Goal: Information Seeking & Learning: Learn about a topic

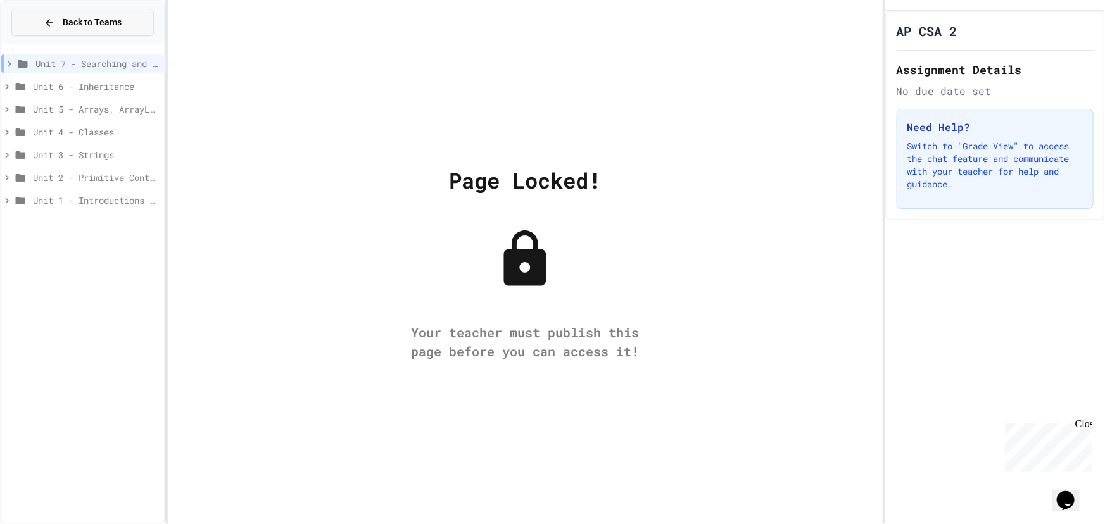
click at [63, 13] on button "Back to Teams" at bounding box center [82, 22] width 142 height 27
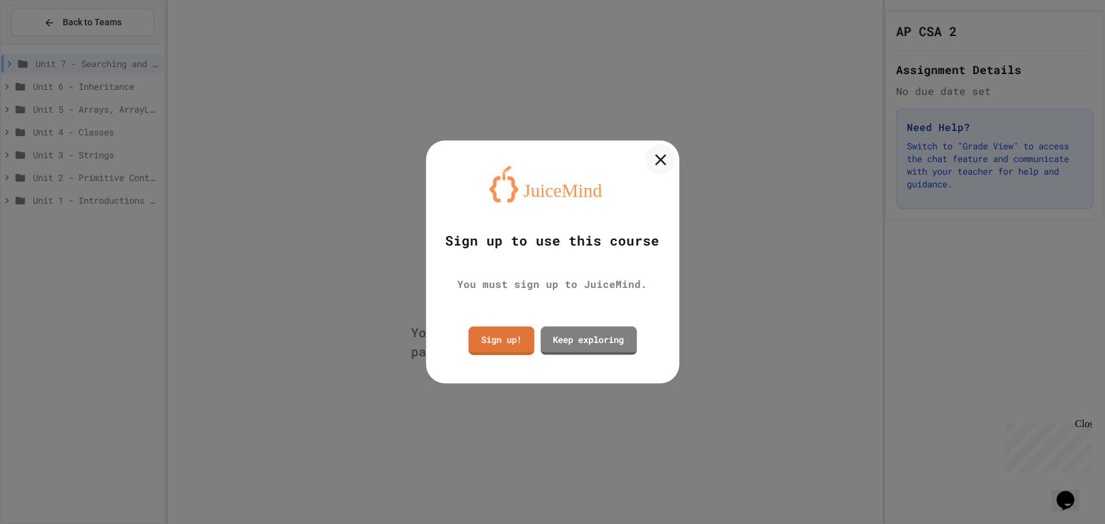
click at [667, 161] on icon at bounding box center [660, 159] width 19 height 19
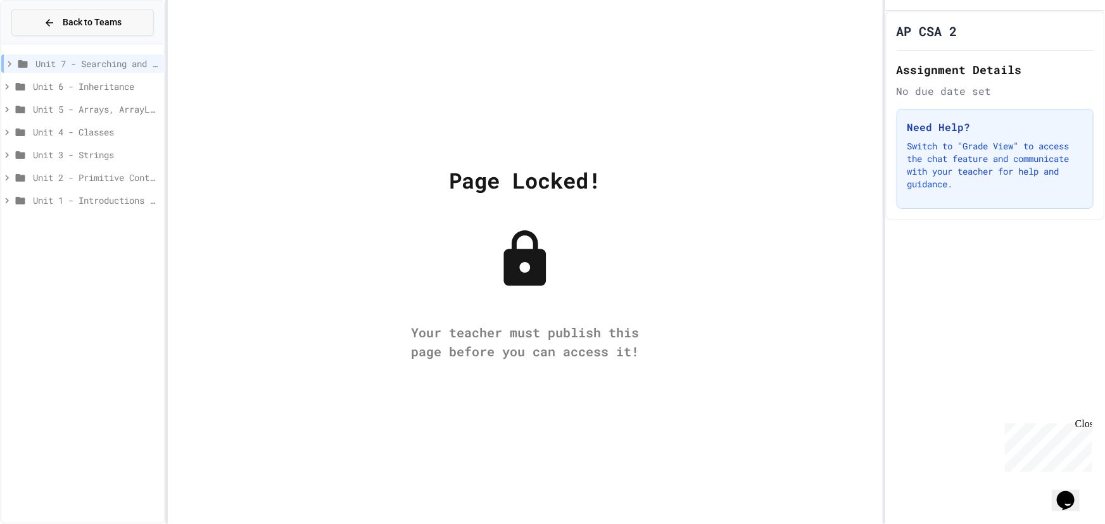
click at [70, 13] on button "Back to Teams" at bounding box center [82, 22] width 142 height 27
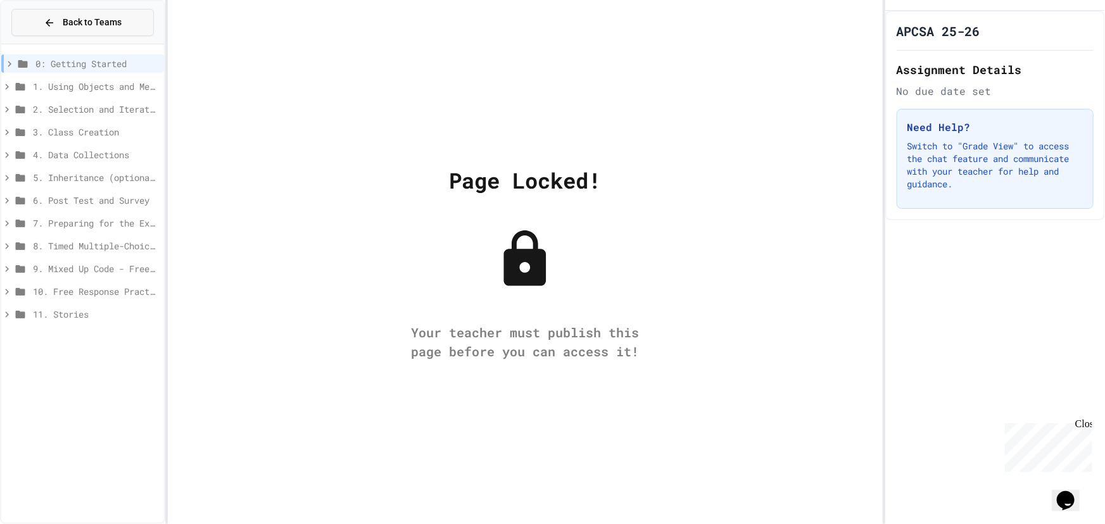
click at [88, 25] on span "Back to Teams" at bounding box center [92, 22] width 59 height 13
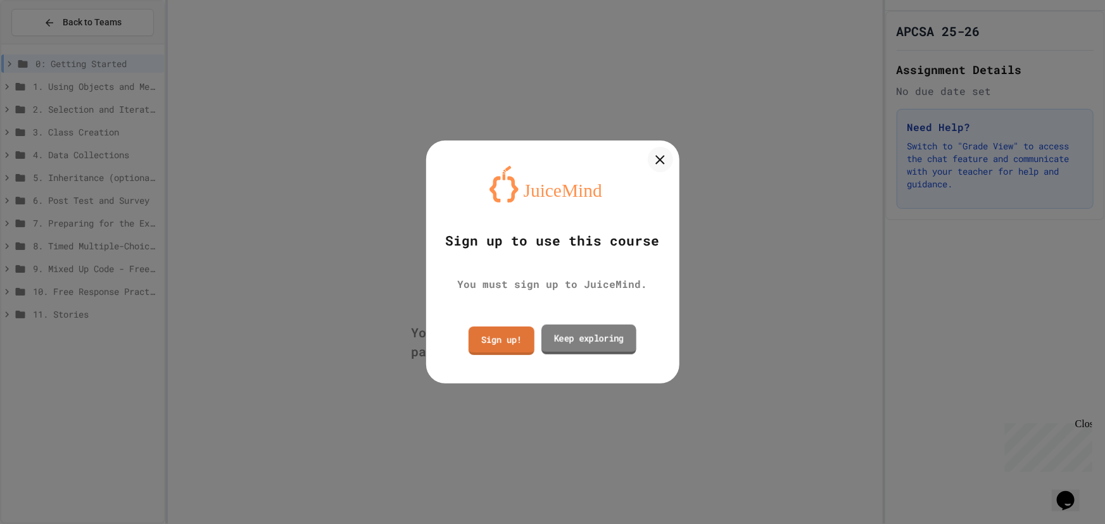
click at [587, 347] on link "Keep exploring" at bounding box center [588, 339] width 95 height 30
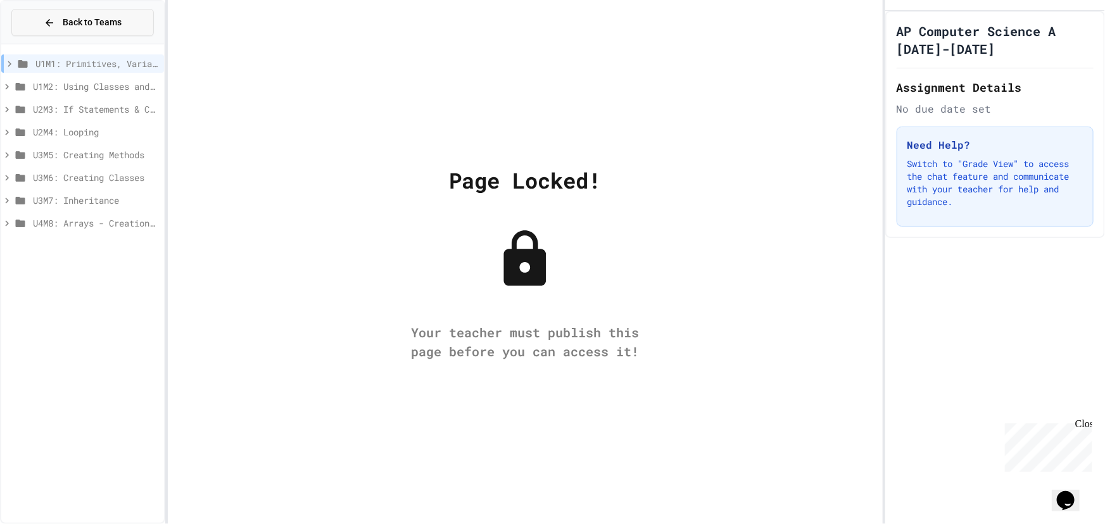
click at [84, 25] on span "Back to Teams" at bounding box center [92, 22] width 59 height 13
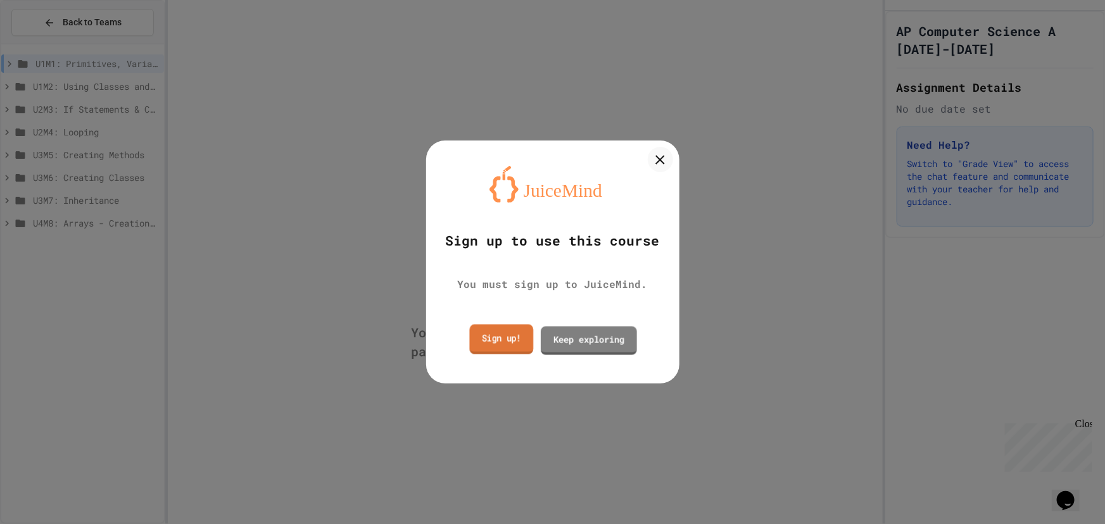
click at [519, 344] on link "Sign up!" at bounding box center [501, 339] width 64 height 30
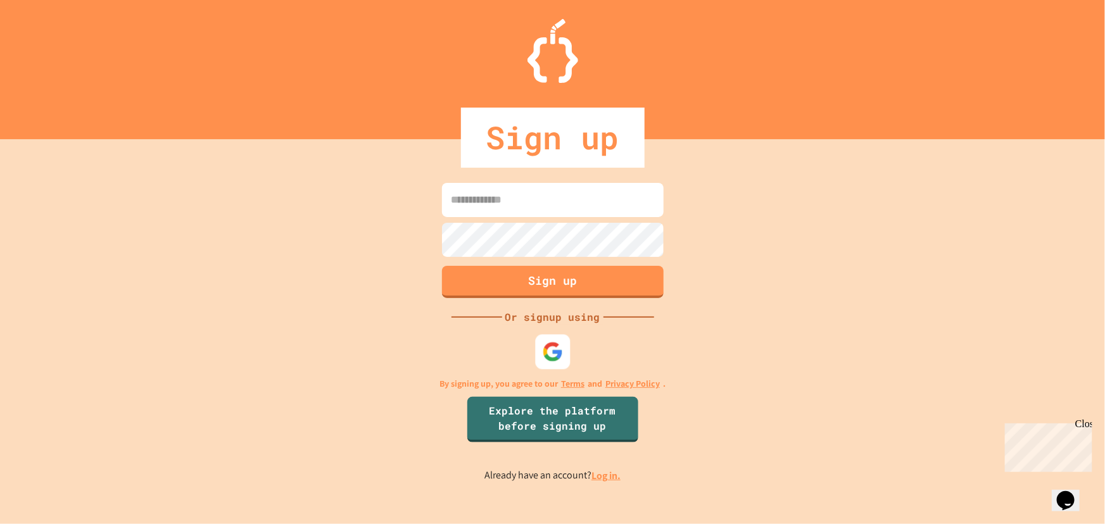
click at [557, 355] on img at bounding box center [552, 351] width 21 height 21
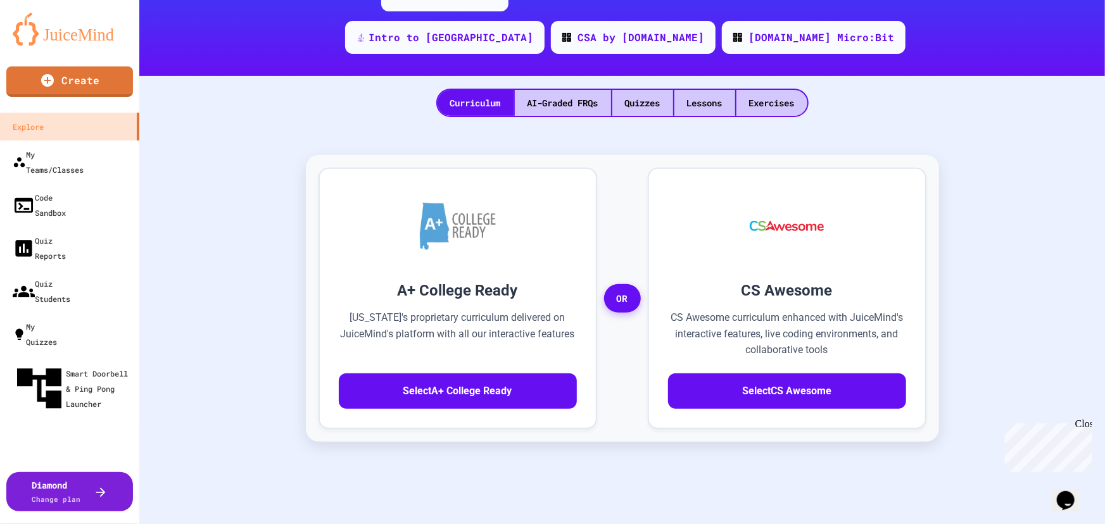
scroll to position [172, 0]
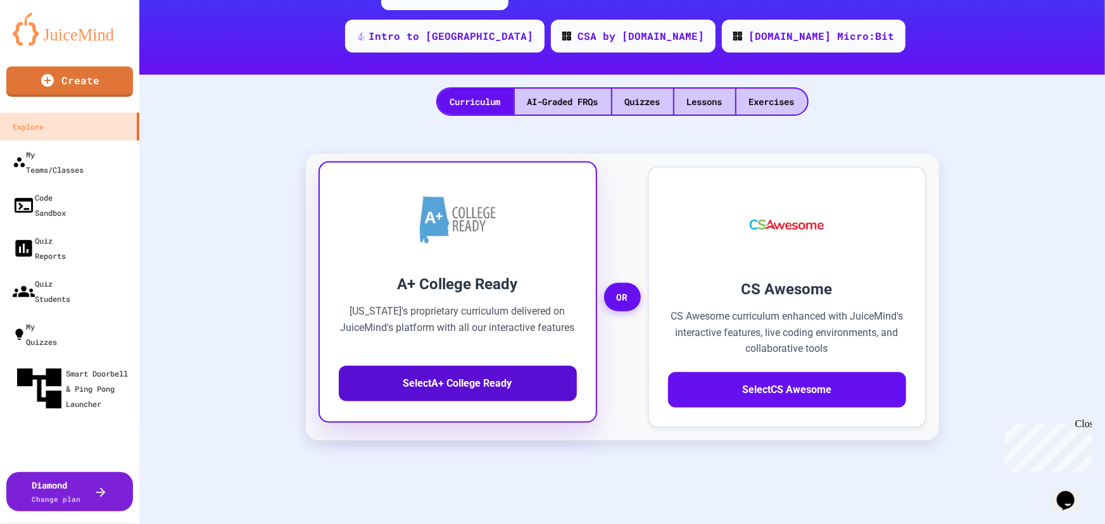
click at [526, 366] on button "Select A+ College Ready" at bounding box center [458, 383] width 238 height 35
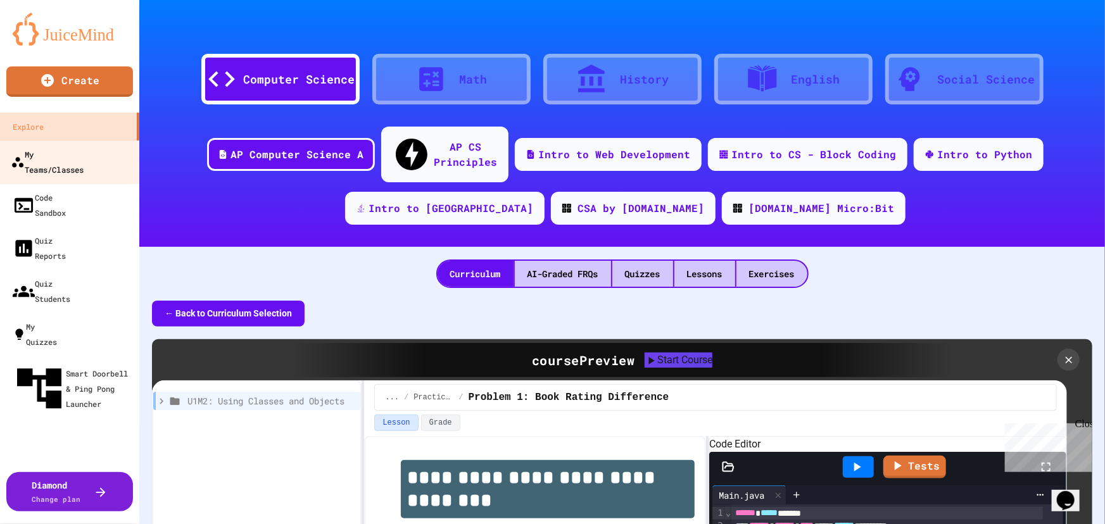
click at [51, 152] on div "My Teams/Classes" at bounding box center [47, 161] width 73 height 31
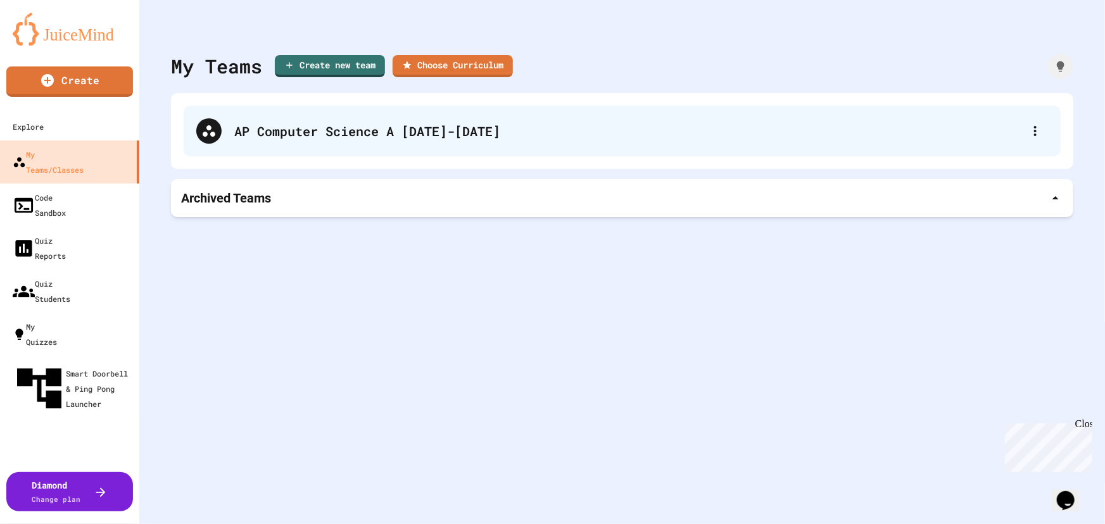
click at [361, 133] on div "AP Computer Science A [DATE]-[DATE]" at bounding box center [628, 131] width 788 height 19
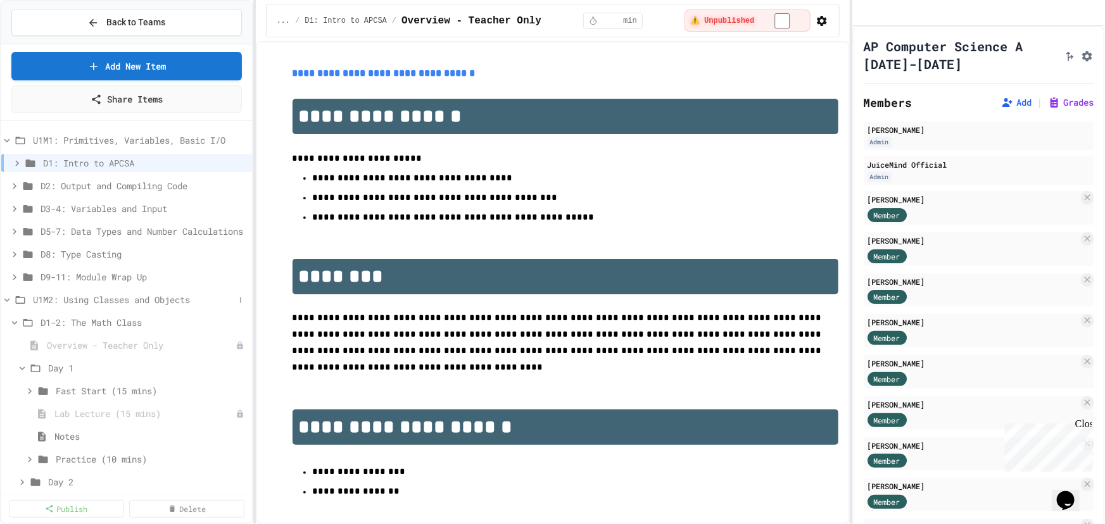
click at [6, 294] on icon at bounding box center [6, 299] width 11 height 11
click at [6, 300] on icon at bounding box center [6, 299] width 11 height 11
click at [94, 443] on div "Notes" at bounding box center [126, 436] width 251 height 18
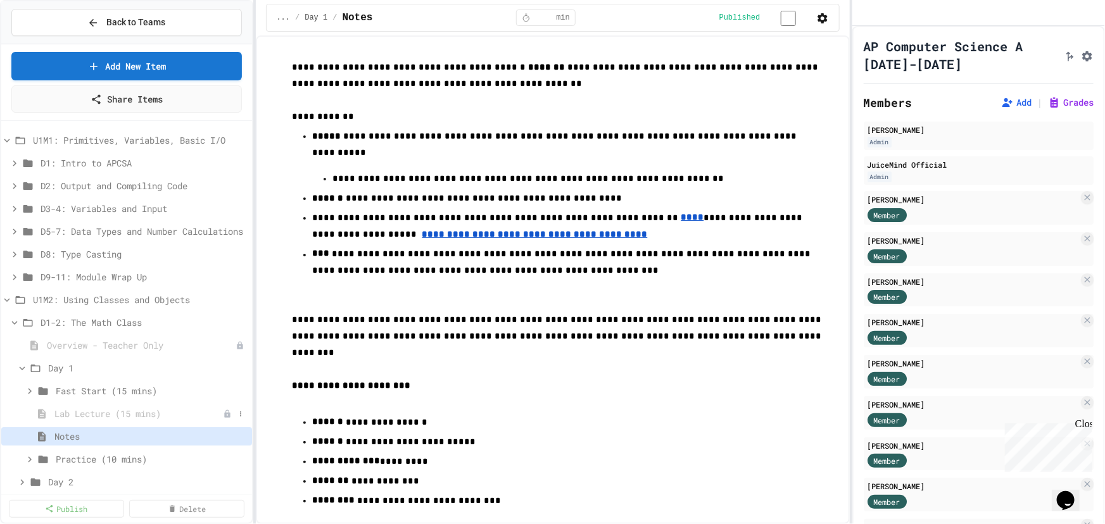
click at [154, 411] on span "Lab Lecture (15 mins)" at bounding box center [138, 413] width 168 height 13
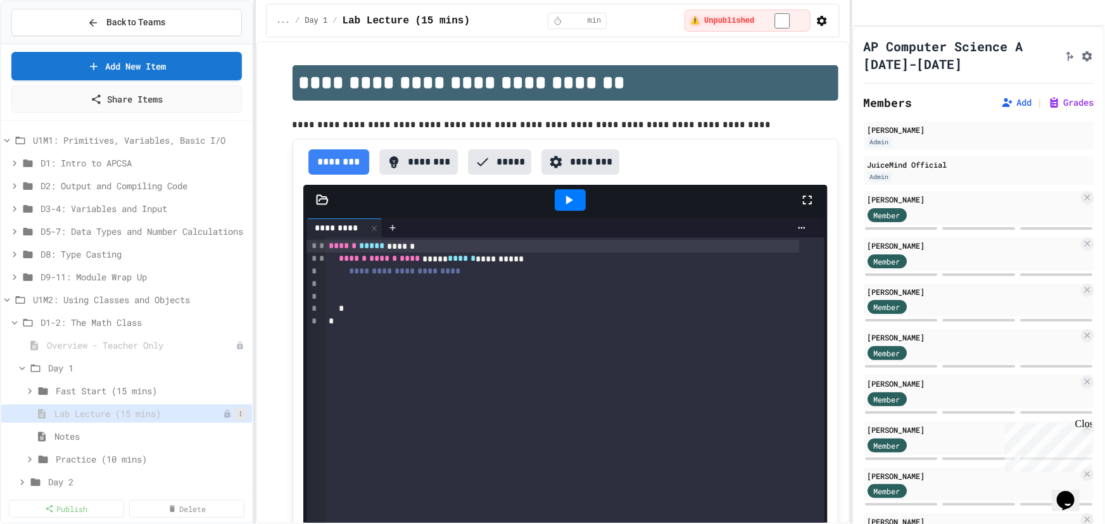
click at [237, 412] on icon at bounding box center [241, 414] width 8 height 8
click at [207, 456] on button "Publish" at bounding box center [198, 459] width 80 height 23
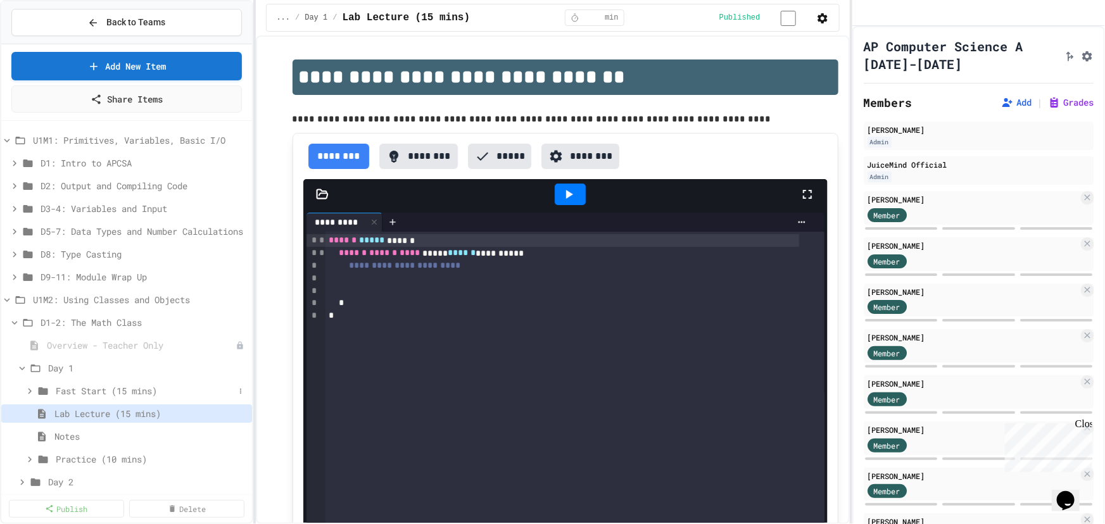
click at [87, 393] on span "Fast Start (15 mins)" at bounding box center [145, 390] width 179 height 13
click at [91, 410] on span "Introduction" at bounding box center [148, 413] width 172 height 13
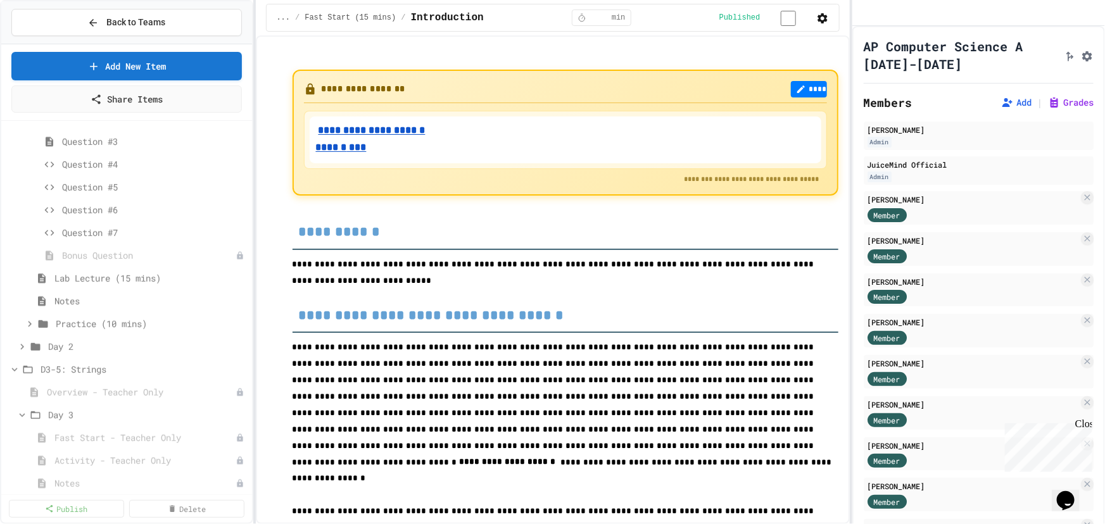
scroll to position [345, 0]
click at [88, 272] on span "Lab Lecture (15 mins)" at bounding box center [144, 273] width 180 height 13
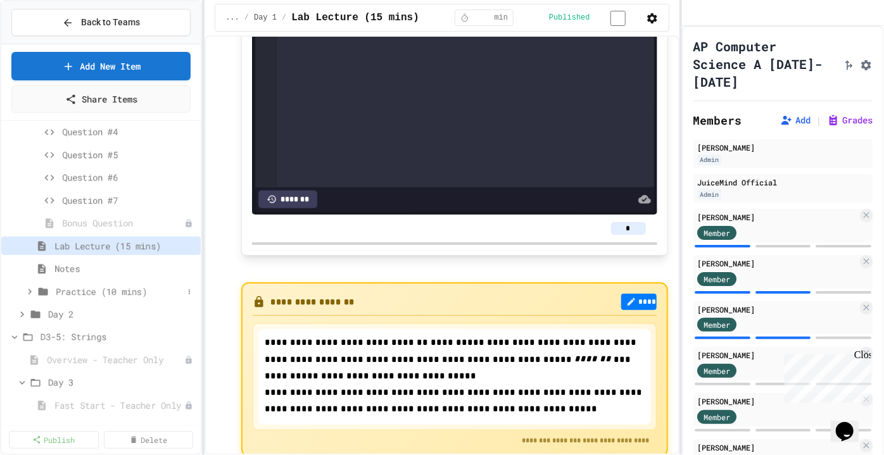
scroll to position [374, 0]
click at [66, 307] on span "Day 2" at bounding box center [115, 313] width 135 height 13
click at [186, 334] on icon at bounding box center [190, 336] width 8 height 8
click at [153, 377] on button "Publish" at bounding box center [147, 380] width 80 height 23
click at [125, 337] on span "Fast Start - Quiz" at bounding box center [118, 335] width 129 height 13
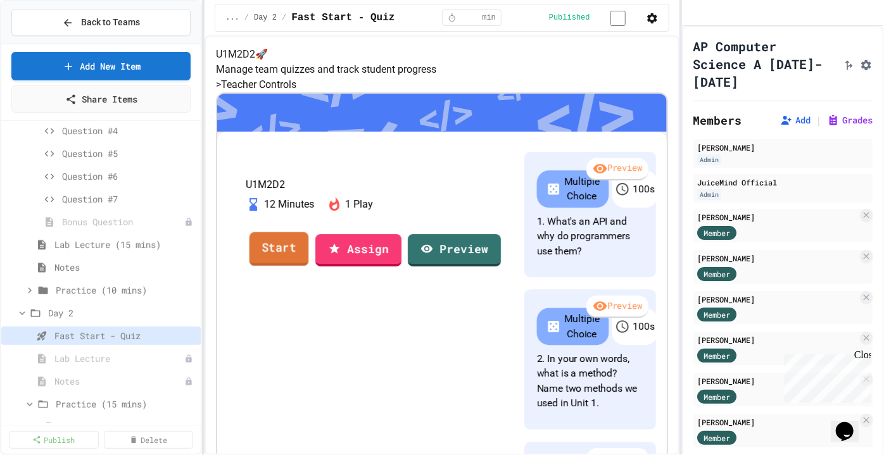
click at [309, 266] on link "Start" at bounding box center [280, 249] width 60 height 34
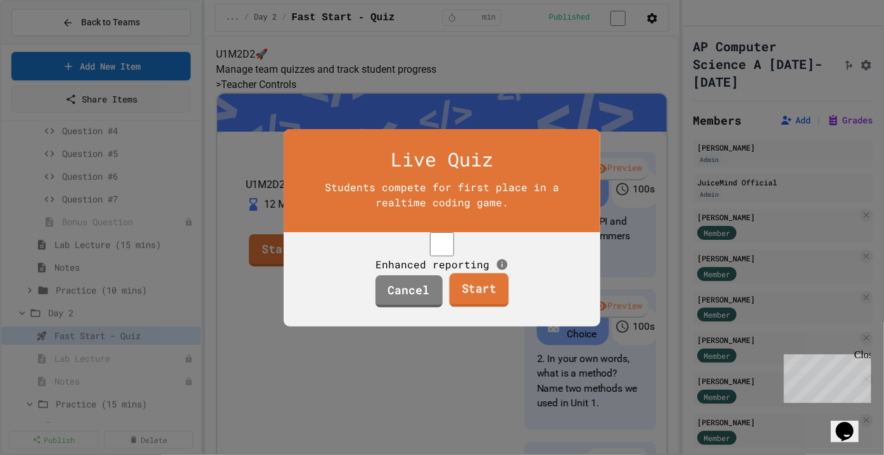
click at [472, 297] on link "Start" at bounding box center [479, 290] width 60 height 34
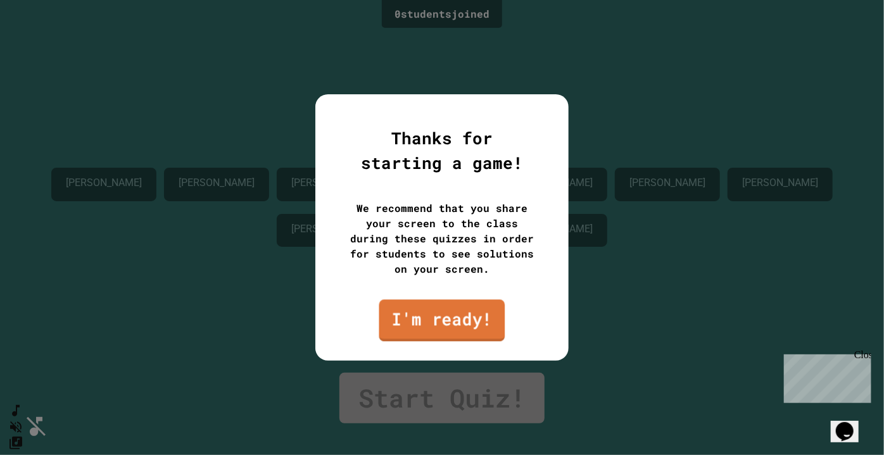
click at [447, 319] on link "I'm ready!" at bounding box center [442, 321] width 126 height 42
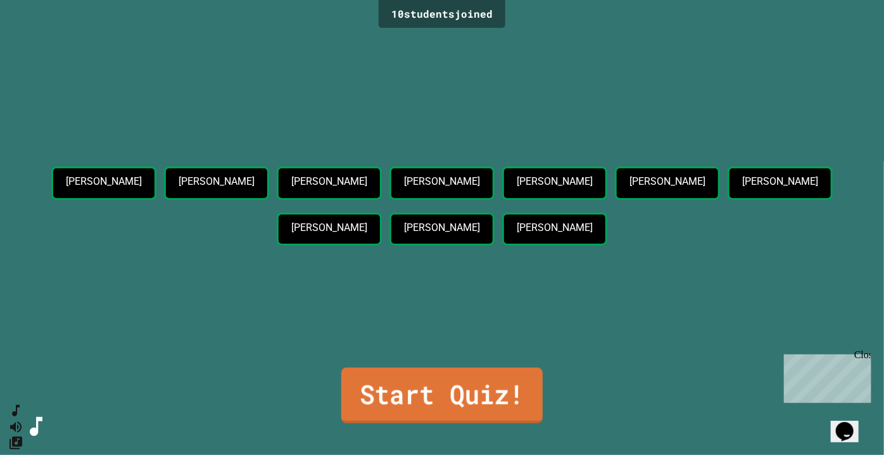
click at [456, 381] on link "Start Quiz!" at bounding box center [441, 396] width 201 height 56
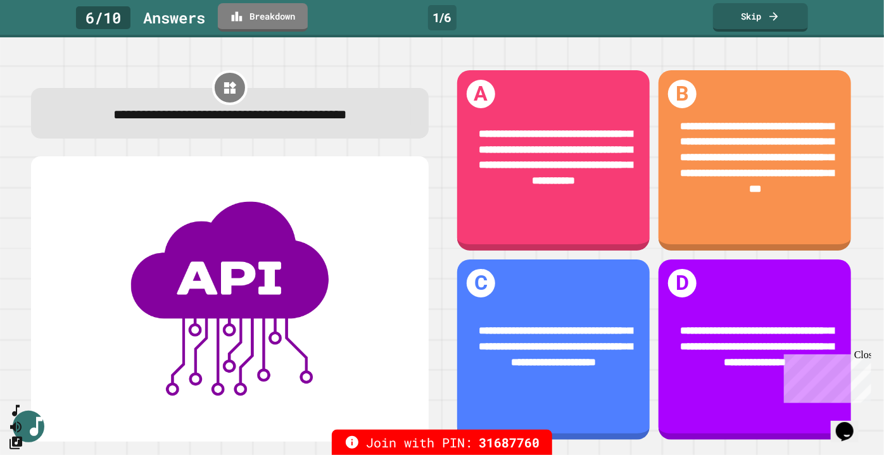
click at [864, 353] on div "Close" at bounding box center [862, 357] width 16 height 16
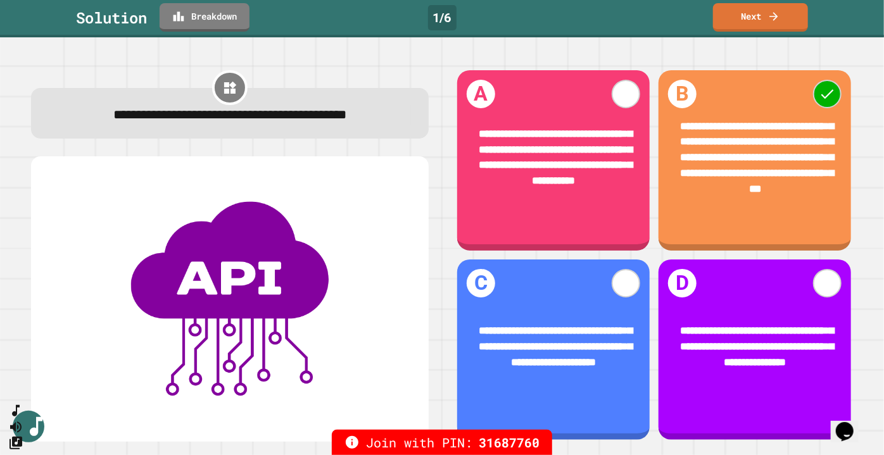
click at [810, 8] on div "Solution Breakdown 1 / 6 Next" at bounding box center [442, 17] width 884 height 28
click at [776, 20] on icon at bounding box center [774, 14] width 13 height 13
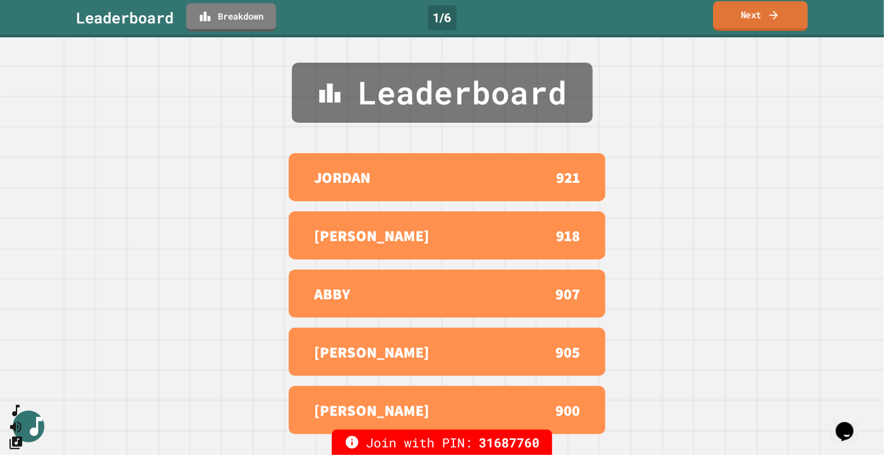
click at [766, 15] on link "Next" at bounding box center [760, 16] width 94 height 30
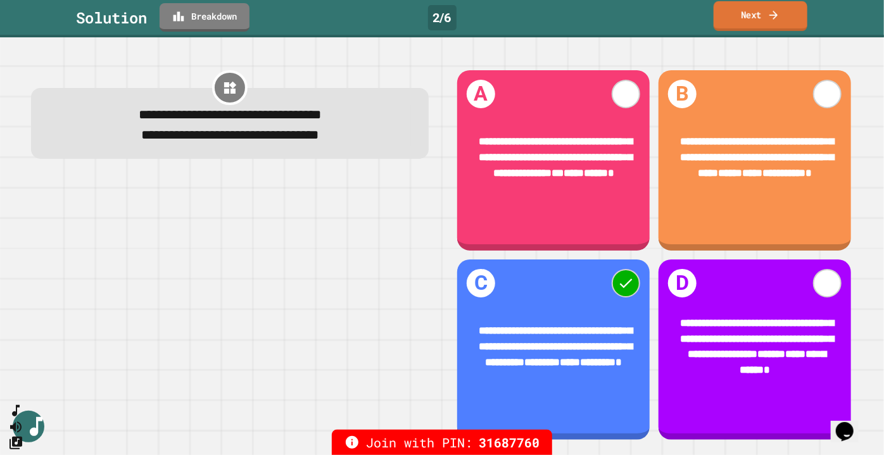
click at [748, 20] on link "Next" at bounding box center [761, 16] width 94 height 30
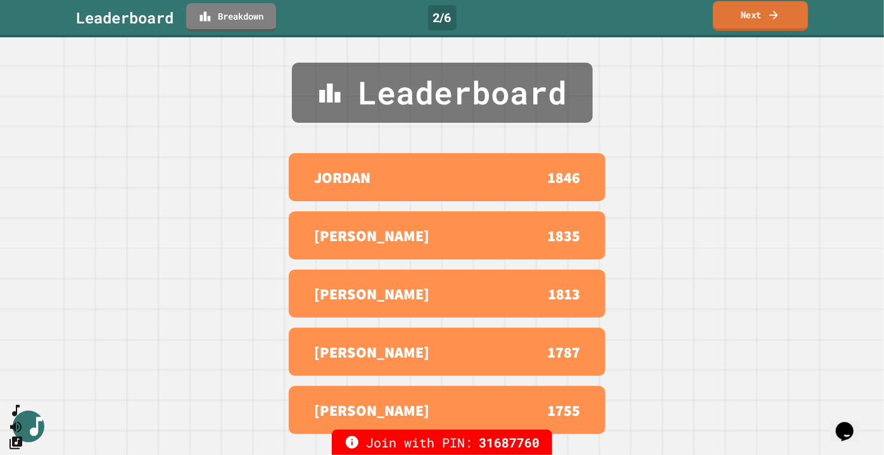
click at [757, 15] on link "Next" at bounding box center [760, 16] width 95 height 30
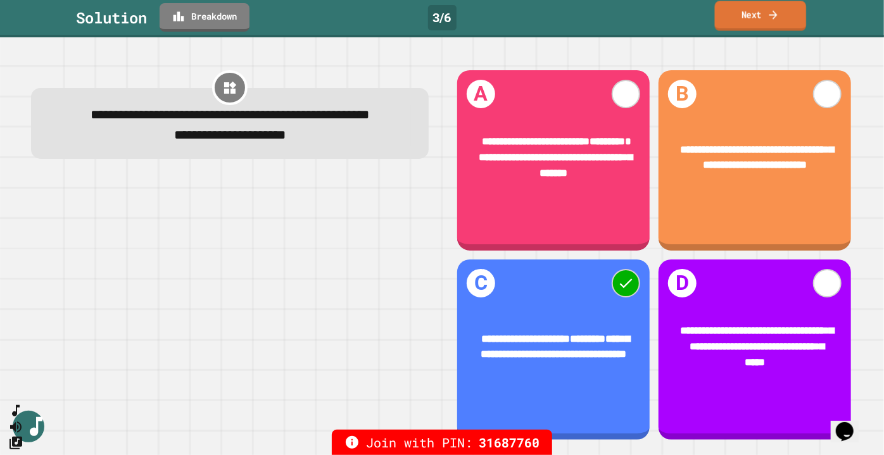
click at [770, 11] on icon at bounding box center [774, 14] width 12 height 13
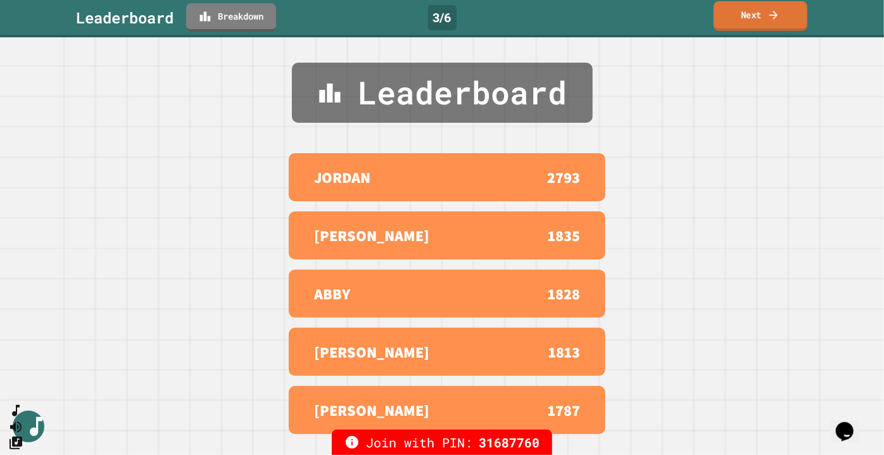
click at [771, 12] on icon at bounding box center [774, 14] width 13 height 13
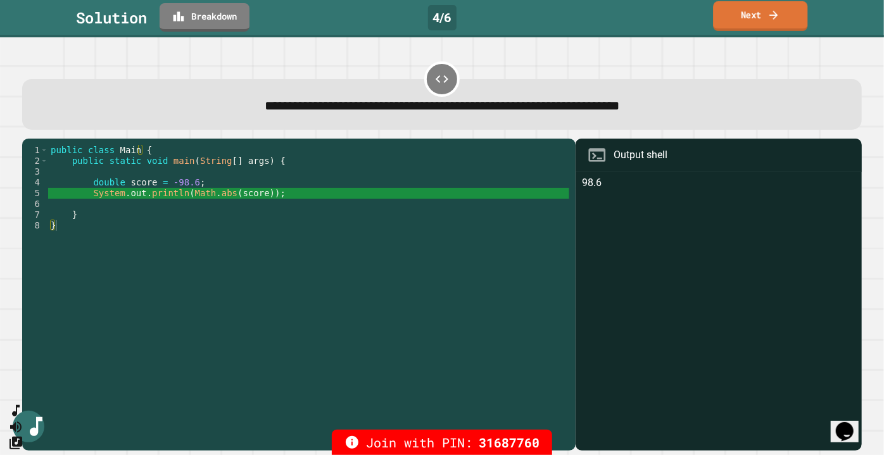
click at [764, 13] on link "Next" at bounding box center [760, 16] width 94 height 30
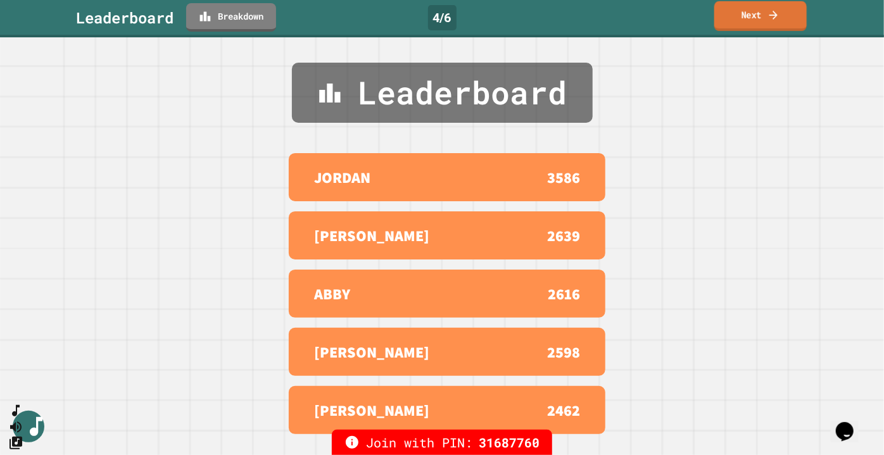
click at [751, 15] on link "Next" at bounding box center [760, 16] width 92 height 30
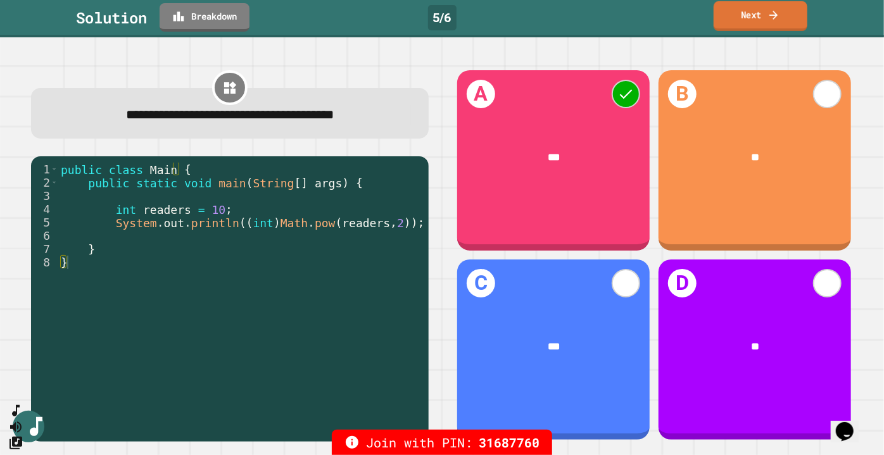
click at [743, 19] on link "Next" at bounding box center [761, 16] width 94 height 30
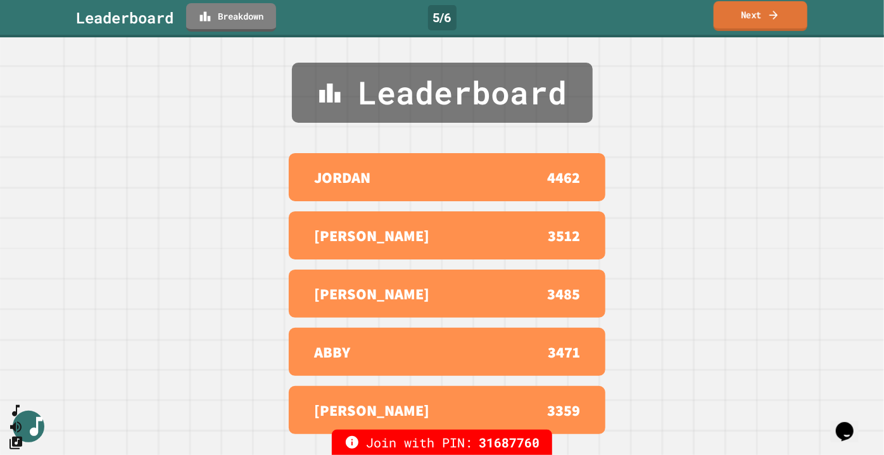
click at [743, 19] on link "Next" at bounding box center [761, 16] width 94 height 30
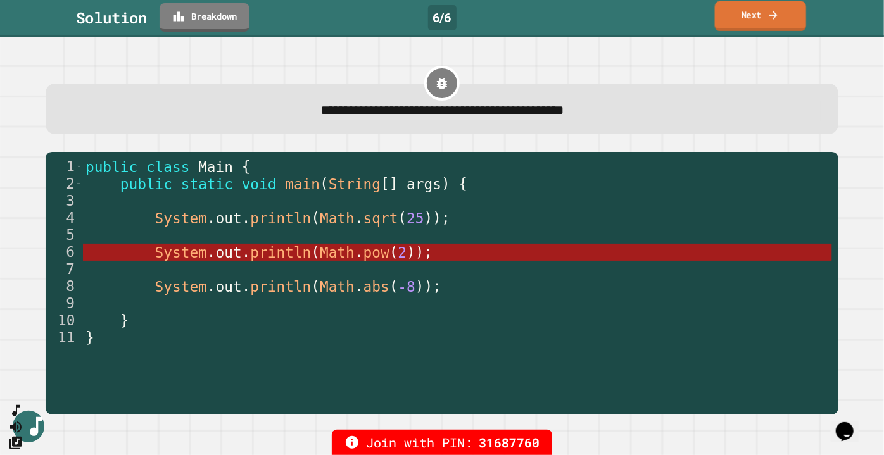
click at [747, 15] on link "Next" at bounding box center [760, 16] width 91 height 30
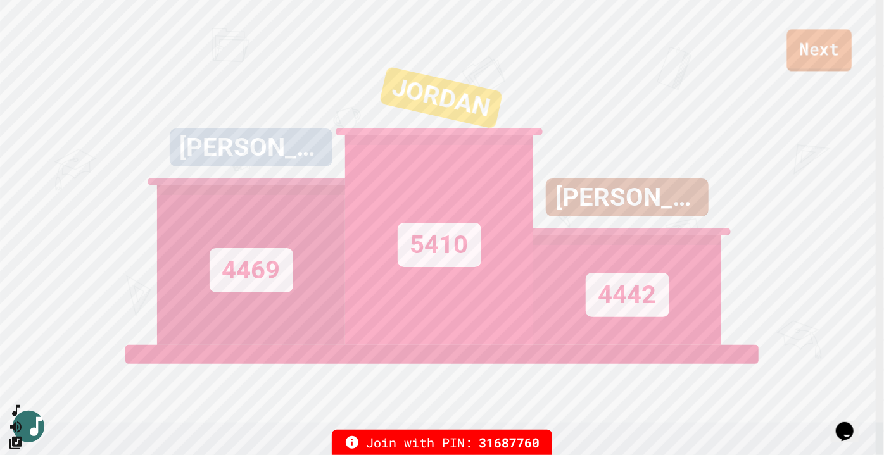
click at [809, 60] on link "Next" at bounding box center [819, 50] width 65 height 42
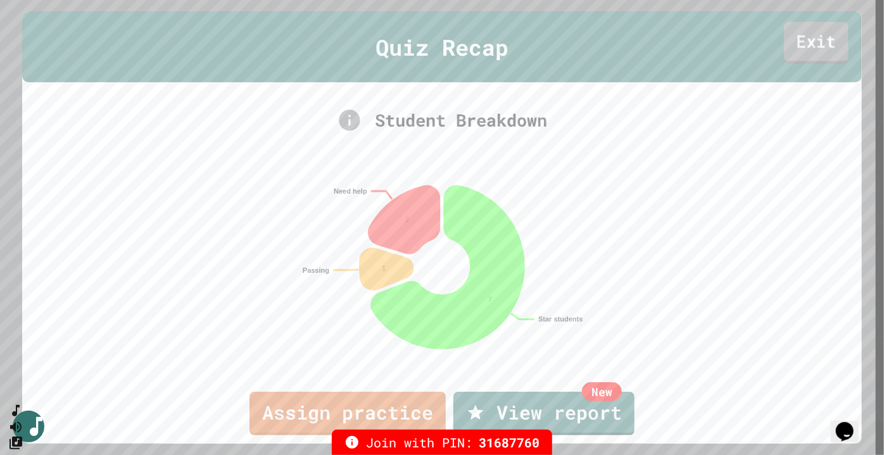
click at [820, 43] on link "Exit" at bounding box center [816, 43] width 65 height 42
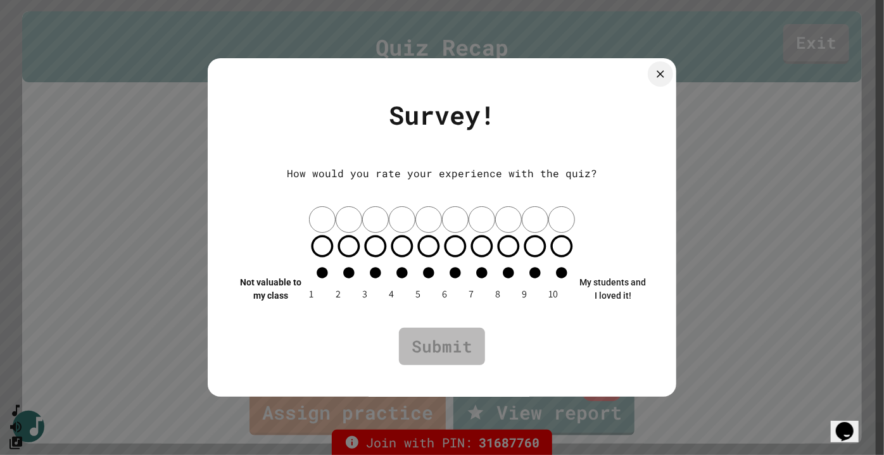
drag, startPoint x: 660, startPoint y: 95, endPoint x: 811, endPoint y: 36, distance: 161.8
click at [811, 36] on div "Survey! How would you rate your experience with the quiz? Not valuable to my cl…" at bounding box center [442, 227] width 884 height 455
click at [811, 36] on div at bounding box center [442, 227] width 884 height 455
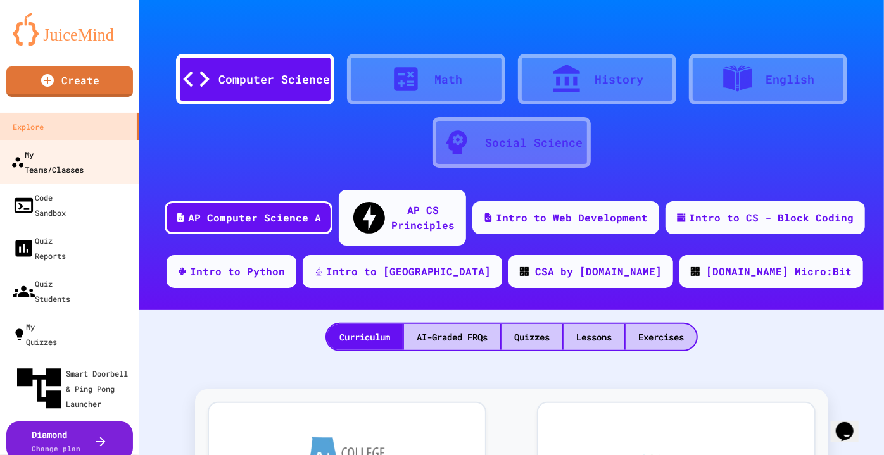
click at [69, 167] on link "My Teams/Classes" at bounding box center [70, 162] width 144 height 44
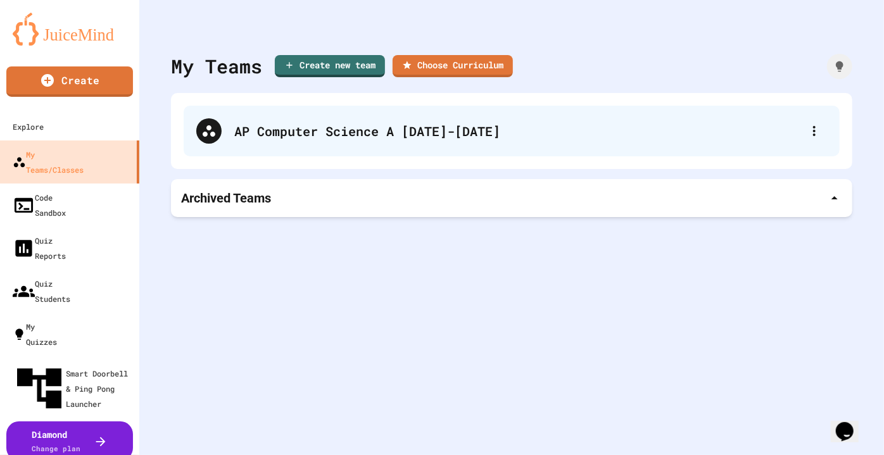
click at [323, 125] on div "AP Computer Science A [DATE]-[DATE]" at bounding box center [517, 131] width 567 height 19
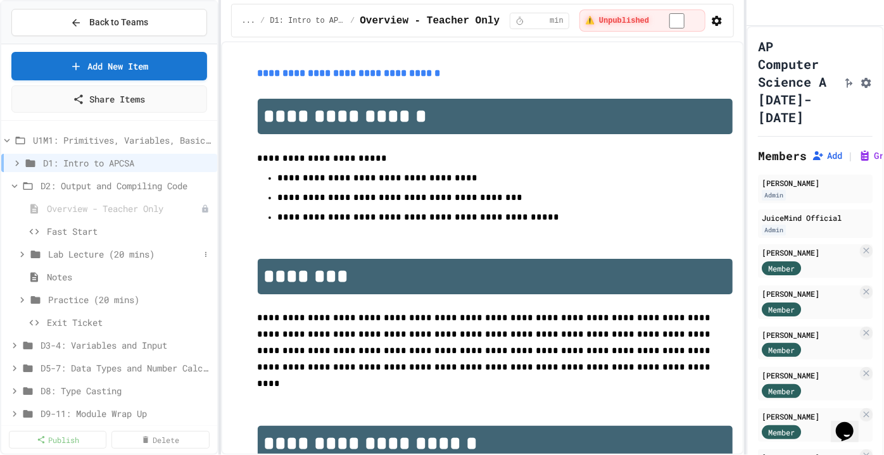
click at [20, 251] on icon at bounding box center [21, 254] width 11 height 11
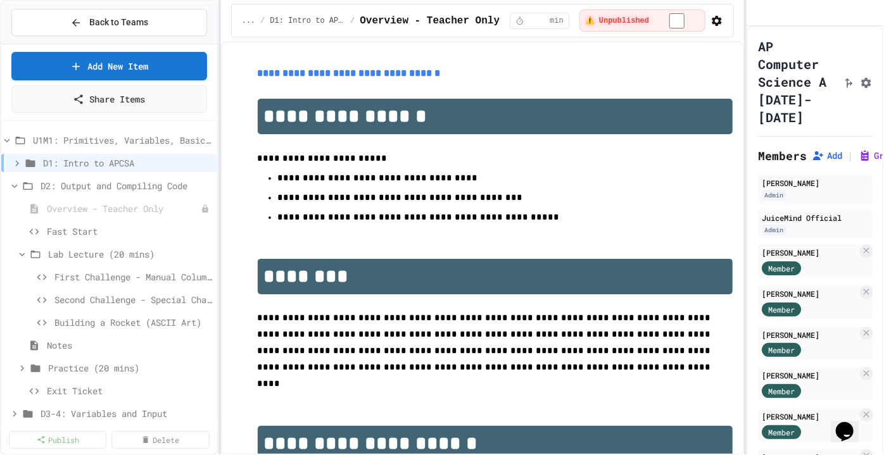
click at [78, 278] on span "First Challenge - Manual Column Alignment" at bounding box center [133, 276] width 158 height 13
